Goal: Check status: Check status

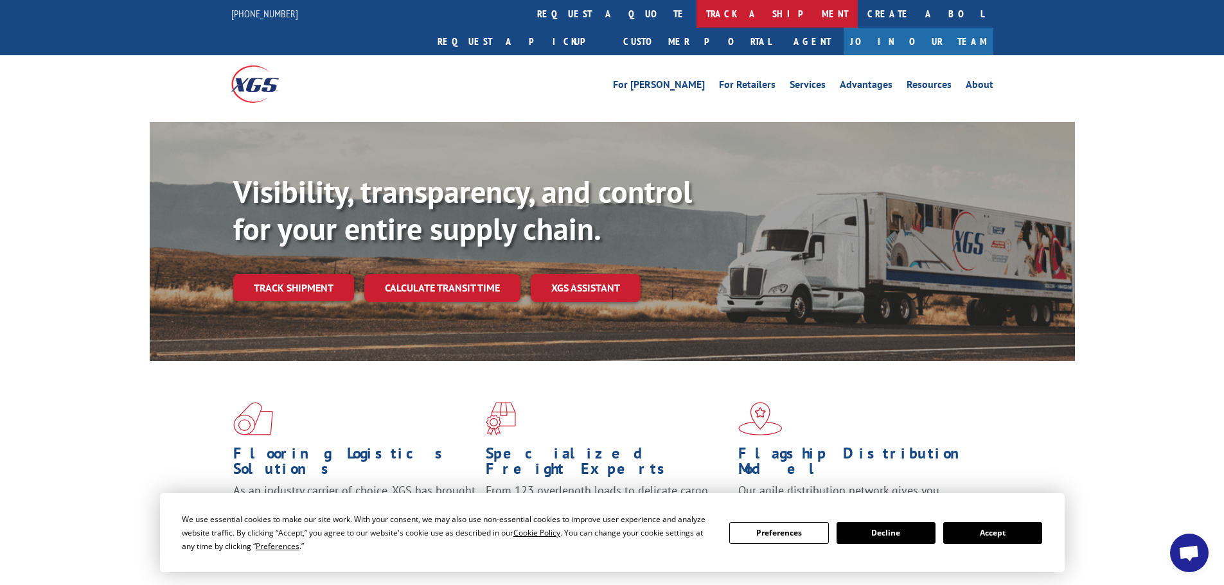
click at [696, 17] on link "track a shipment" at bounding box center [776, 14] width 161 height 28
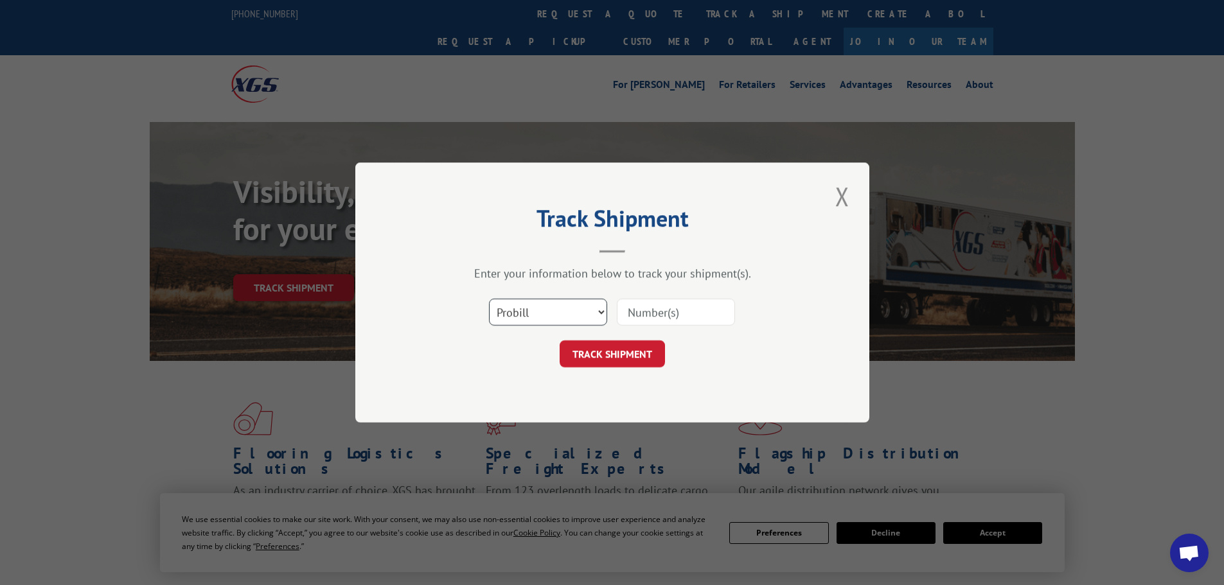
click at [538, 312] on select "Select category... Probill BOL PO" at bounding box center [548, 312] width 118 height 27
select select "bol"
click at [489, 299] on select "Select category... Probill BOL PO" at bounding box center [548, 312] width 118 height 27
click at [633, 311] on input at bounding box center [676, 312] width 118 height 27
paste input "977119"
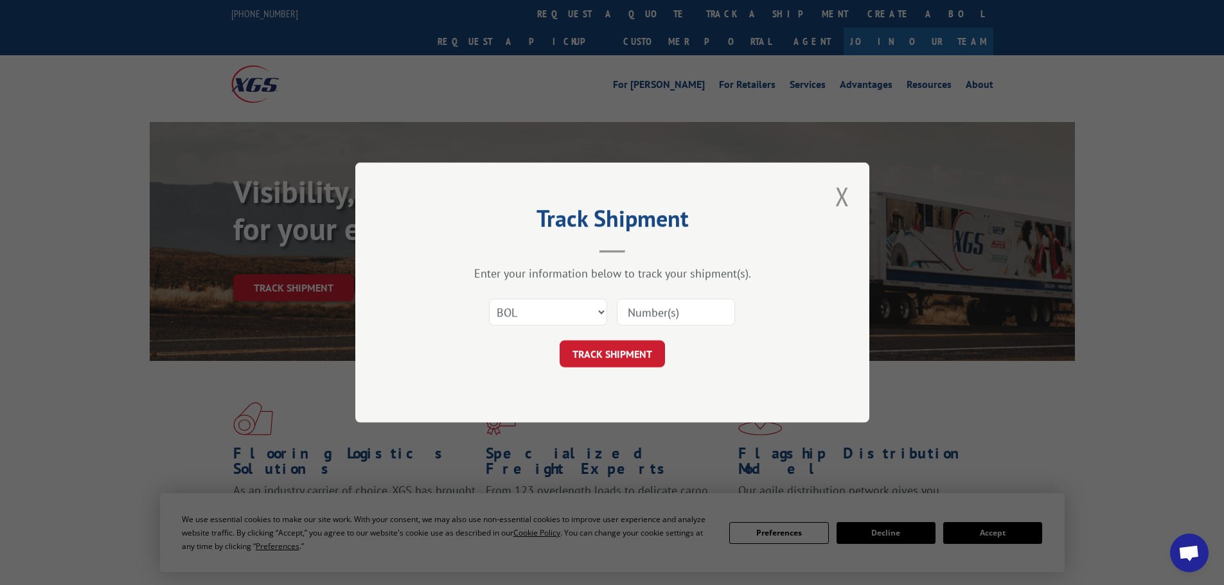
type input "977119"
click button "TRACK SHIPMENT" at bounding box center [612, 354] width 105 height 27
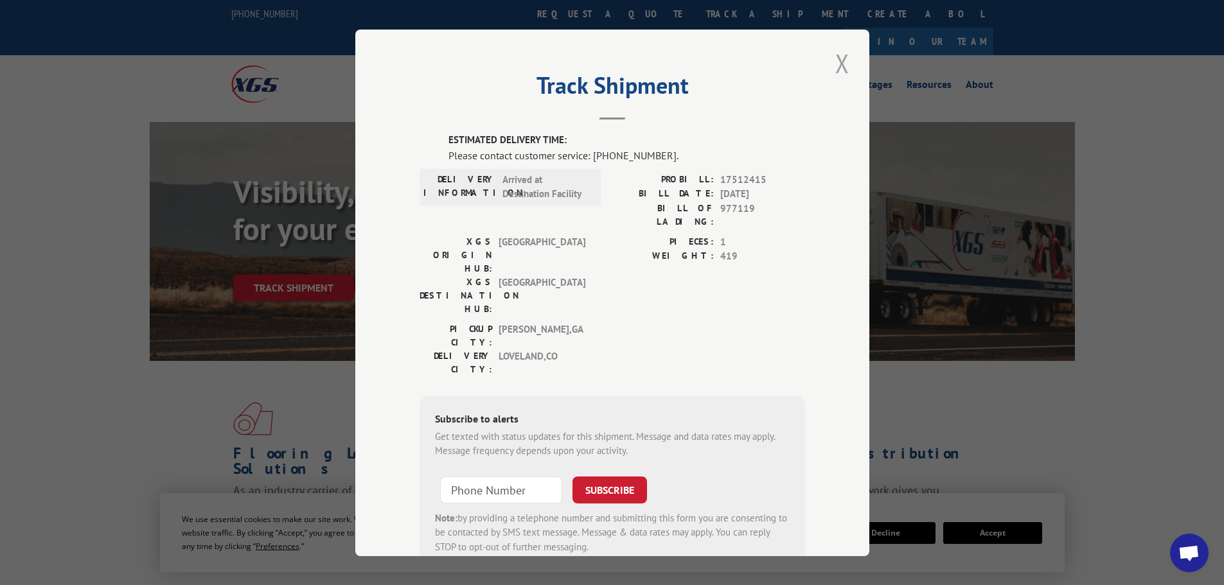
click at [833, 64] on button "Close modal" at bounding box center [842, 63] width 22 height 35
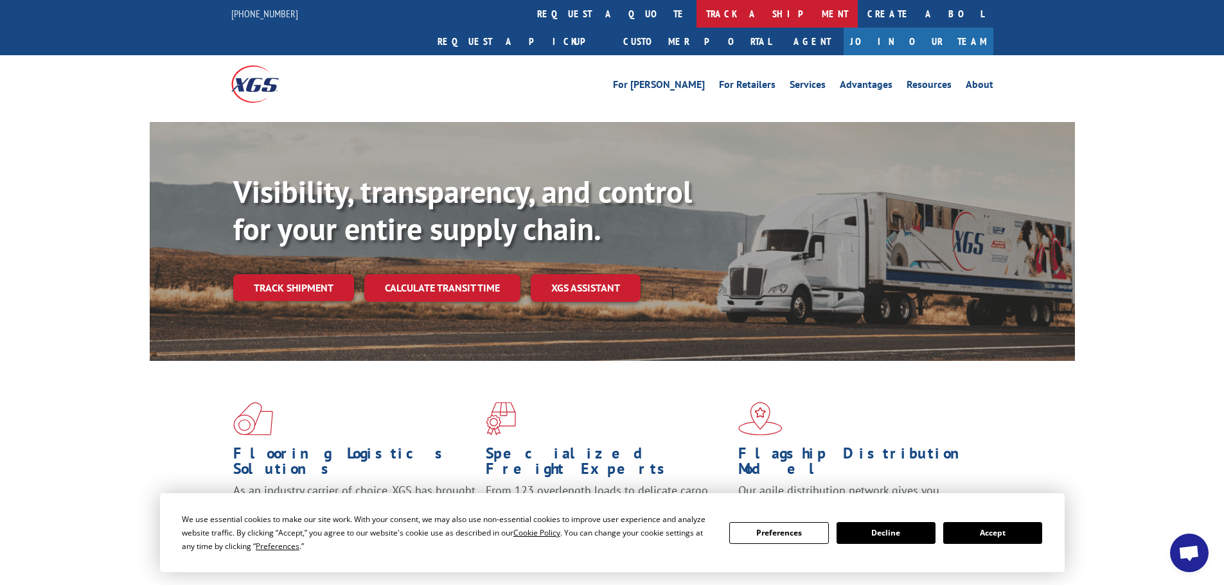
click at [696, 8] on link "track a shipment" at bounding box center [776, 14] width 161 height 28
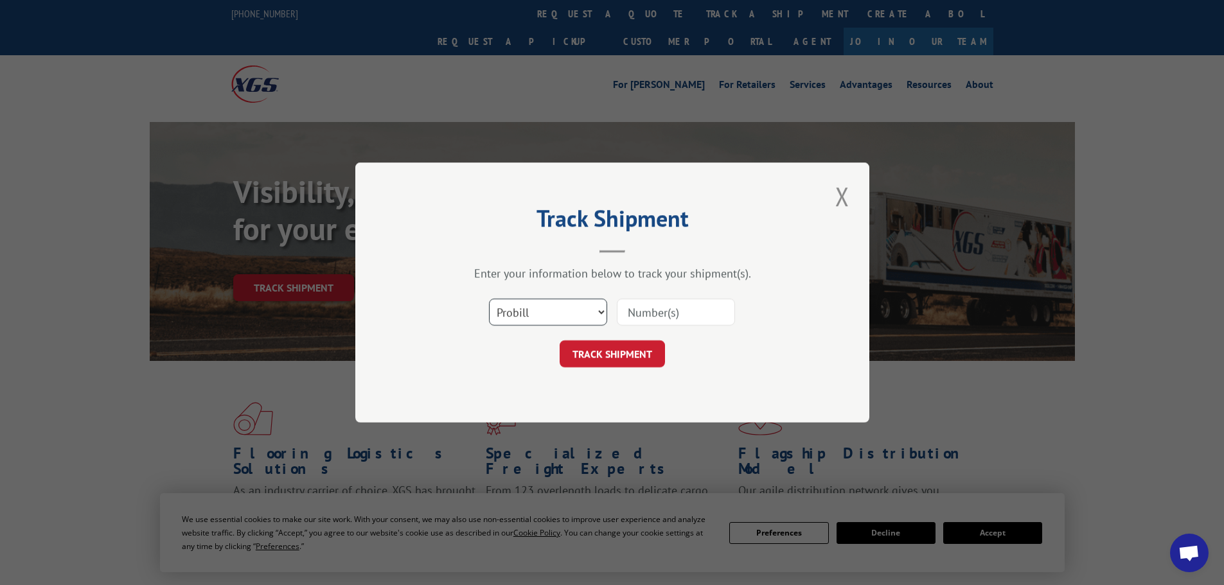
drag, startPoint x: 511, startPoint y: 315, endPoint x: 514, endPoint y: 324, distance: 8.9
click at [511, 315] on select "Select category... Probill BOL PO" at bounding box center [548, 312] width 118 height 27
select select "bol"
click at [489, 299] on select "Select category... Probill BOL PO" at bounding box center [548, 312] width 118 height 27
paste input "5951177"
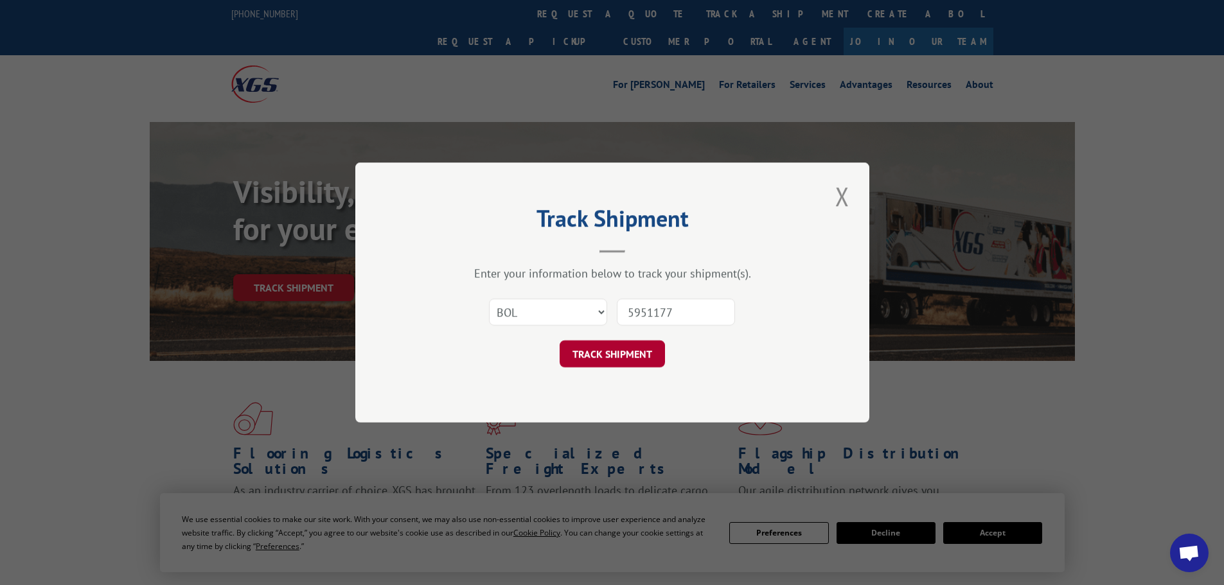
type input "5951177"
click at [630, 357] on button "TRACK SHIPMENT" at bounding box center [612, 354] width 105 height 27
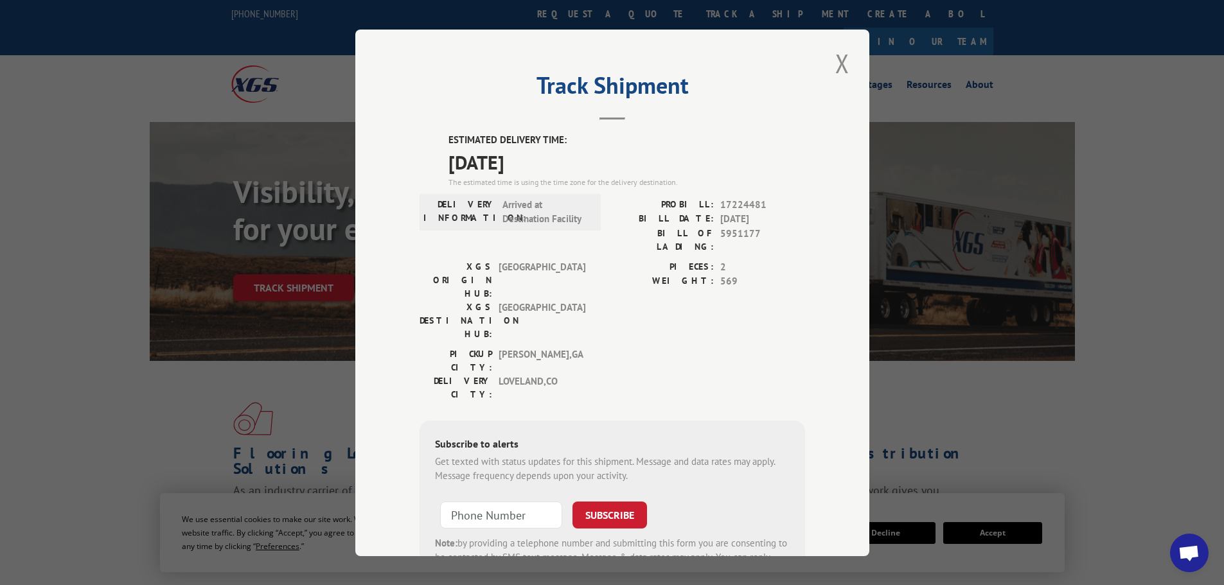
type input "+1 (___) ___-____"
drag, startPoint x: 472, startPoint y: 442, endPoint x: 741, endPoint y: 108, distance: 429.0
click at [741, 108] on header "Track Shipment" at bounding box center [612, 98] width 385 height 44
